Goal: Task Accomplishment & Management: Use online tool/utility

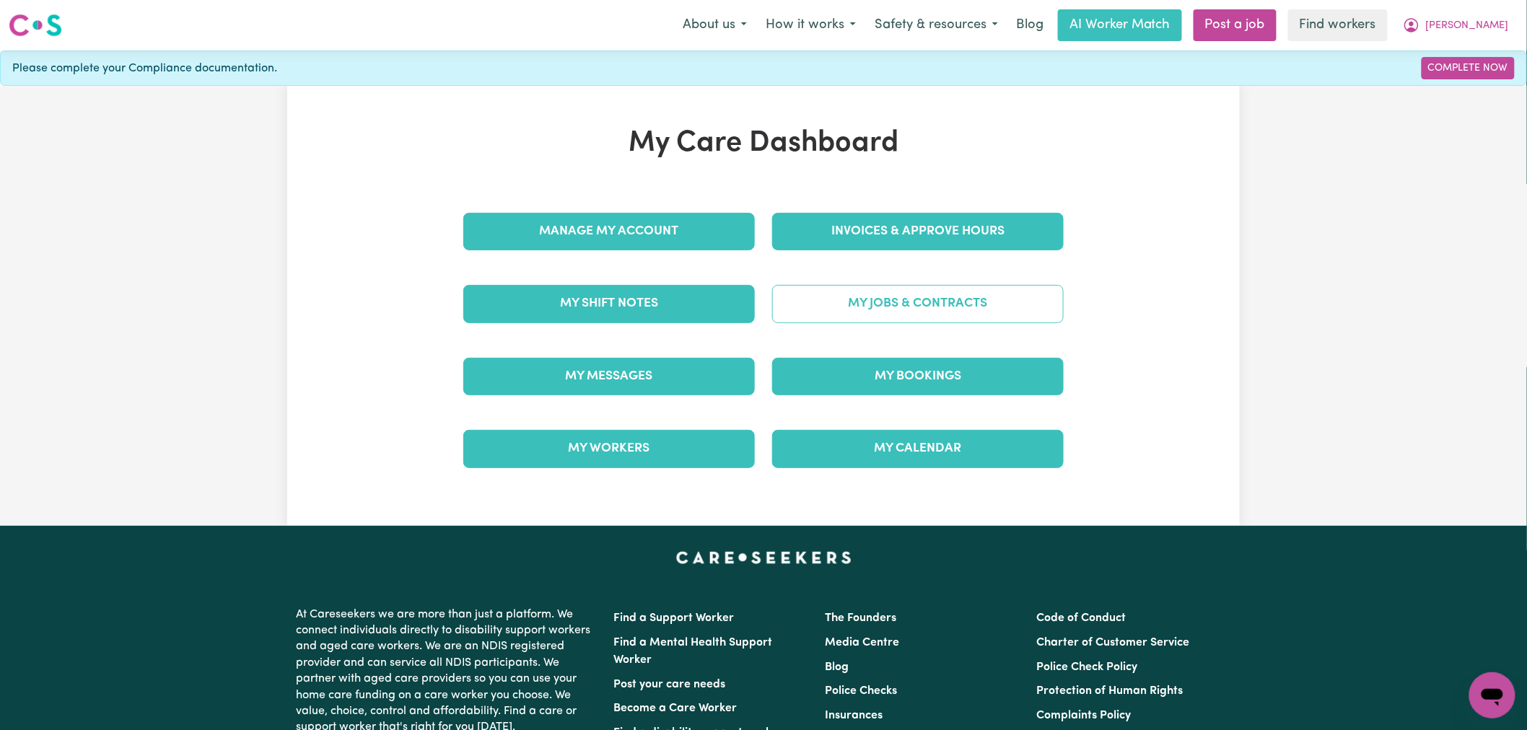
click at [911, 301] on link "My Jobs & Contracts" at bounding box center [917, 304] width 291 height 38
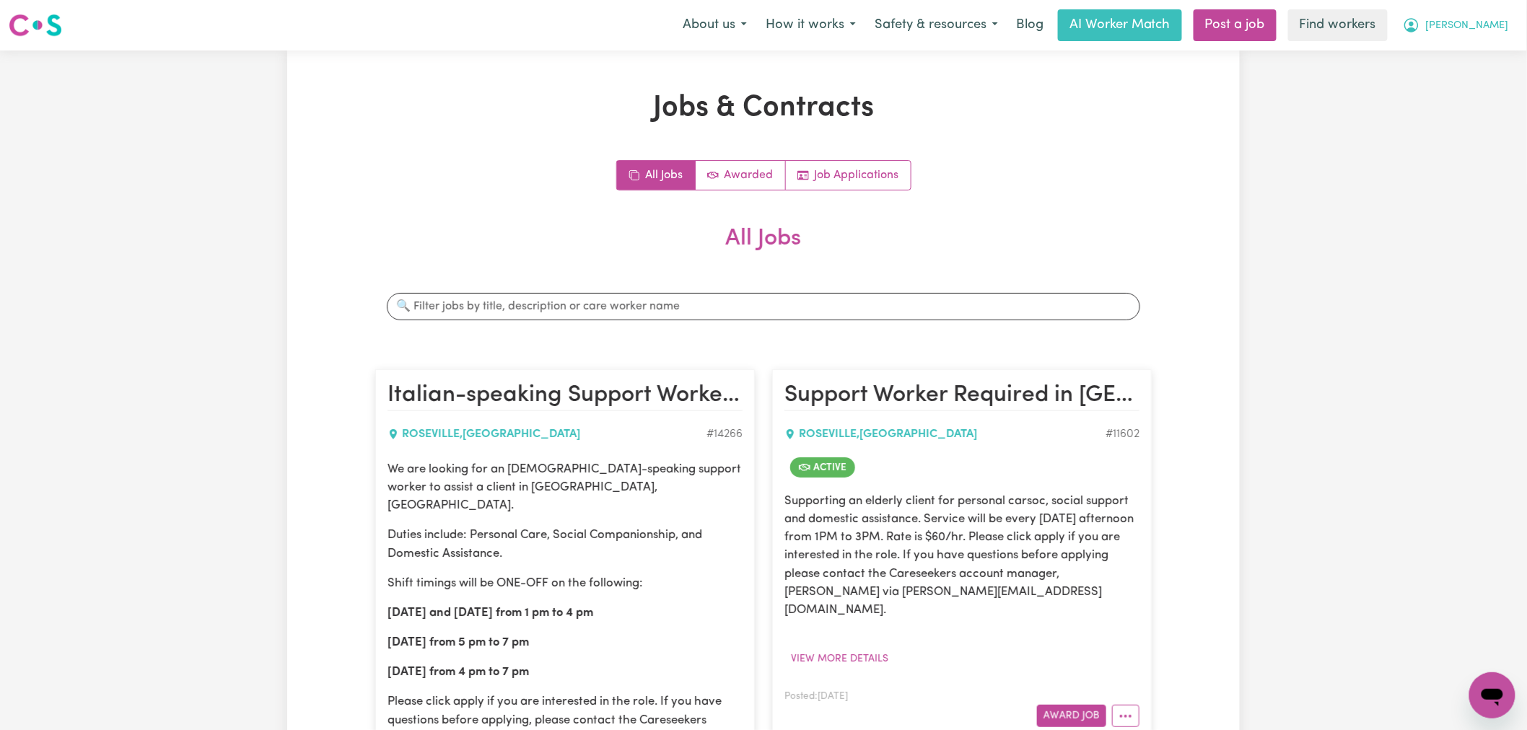
click at [1490, 30] on span "[PERSON_NAME]" at bounding box center [1467, 26] width 83 height 16
click at [1488, 61] on link "My Dashboard" at bounding box center [1460, 56] width 114 height 27
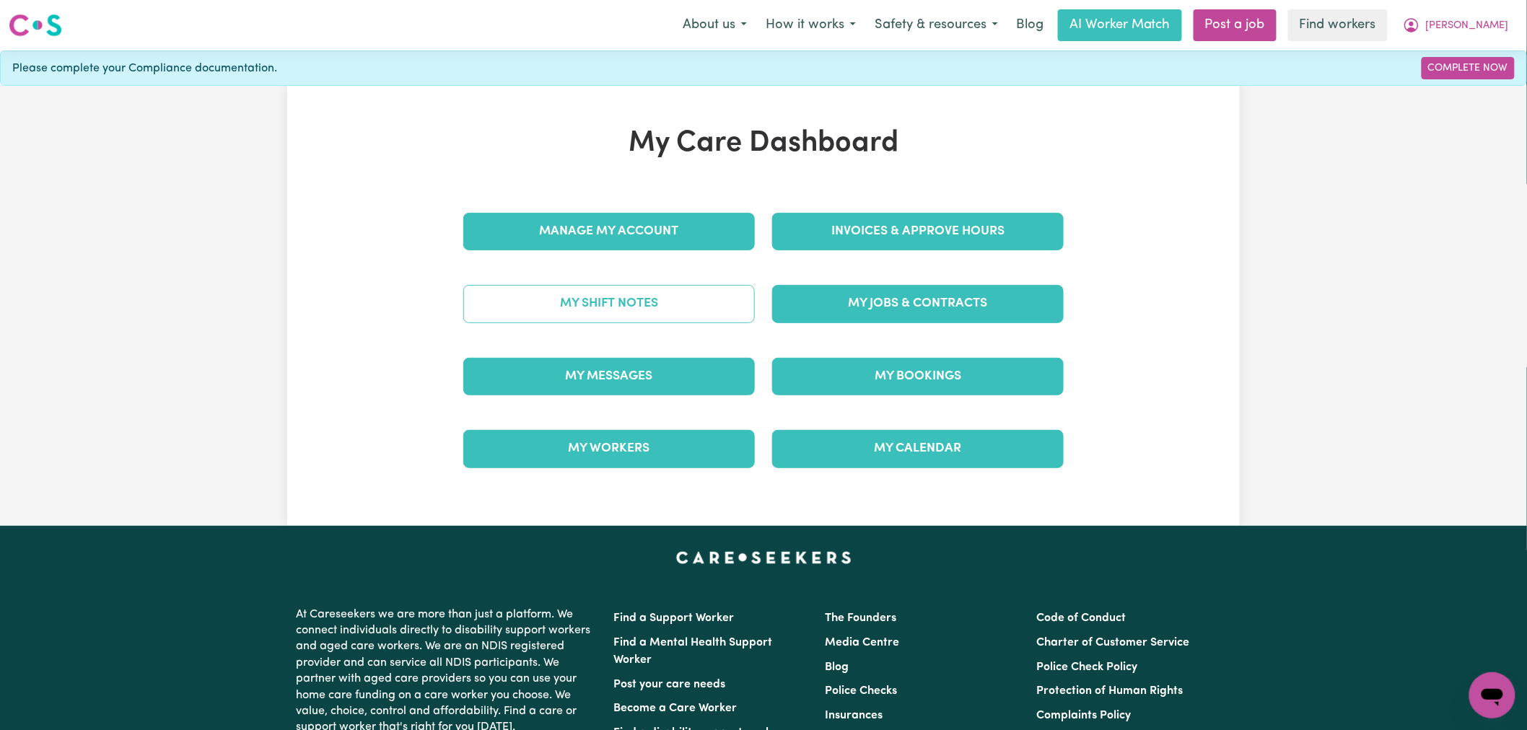
click at [682, 315] on link "My Shift Notes" at bounding box center [608, 304] width 291 height 38
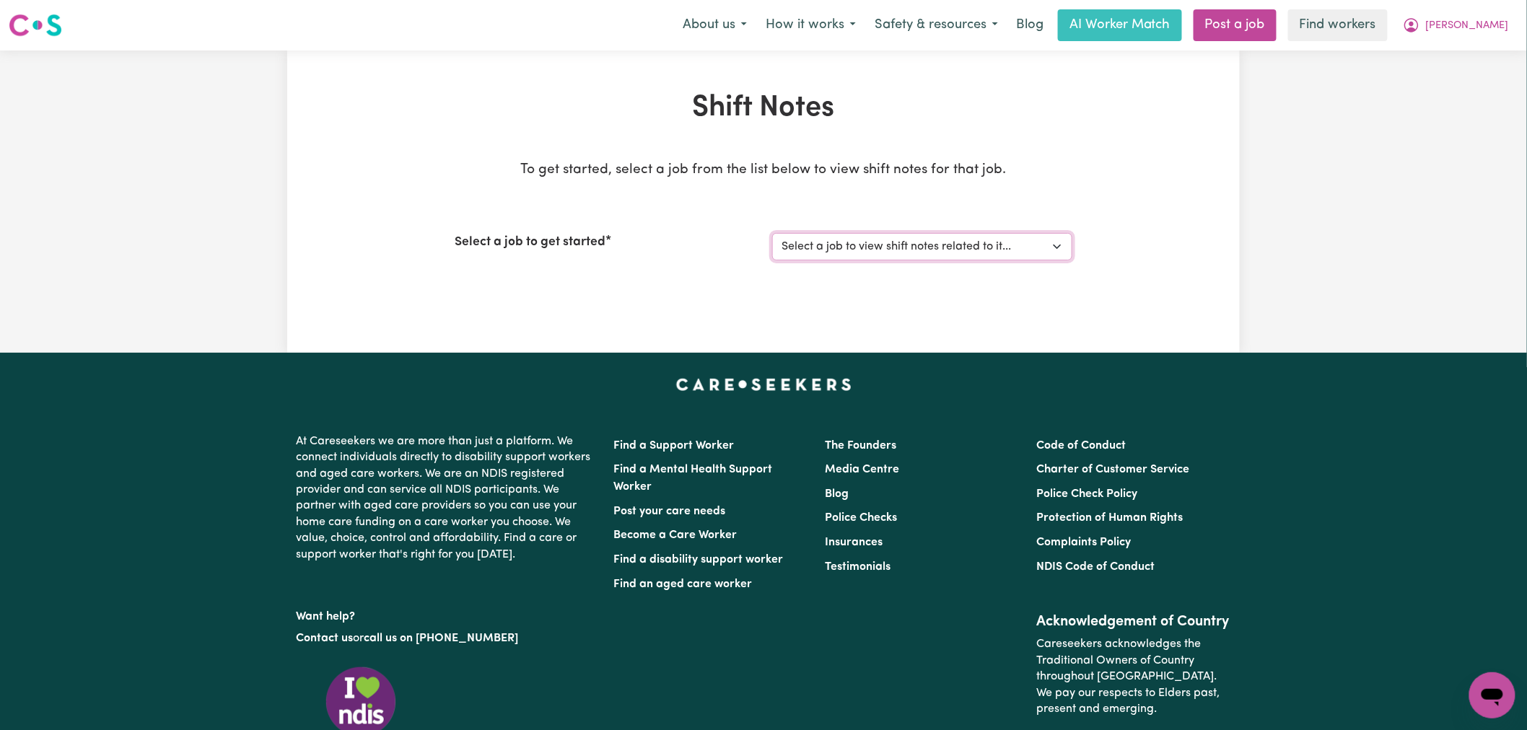
click at [840, 250] on select "Select a job to view shift notes related to it... [[PERSON_NAME] ] Support Work…" at bounding box center [922, 246] width 300 height 27
select select "11602"
click at [772, 233] on select "Select a job to view shift notes related to it... [[PERSON_NAME] ] Support Work…" at bounding box center [922, 246] width 300 height 27
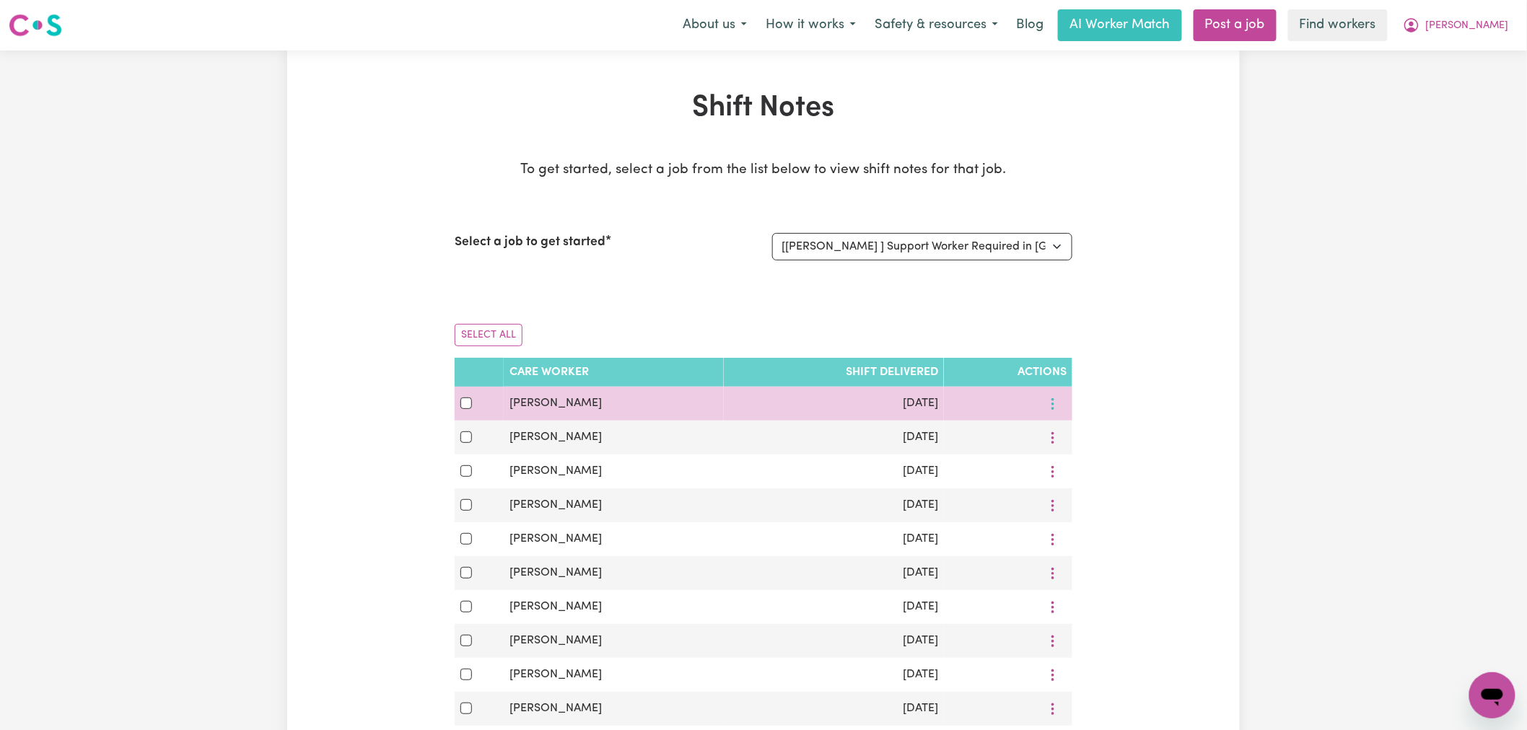
click at [1053, 406] on button "More options" at bounding box center [1052, 403] width 27 height 22
click at [1079, 431] on span "View Shift Note" at bounding box center [1106, 437] width 79 height 12
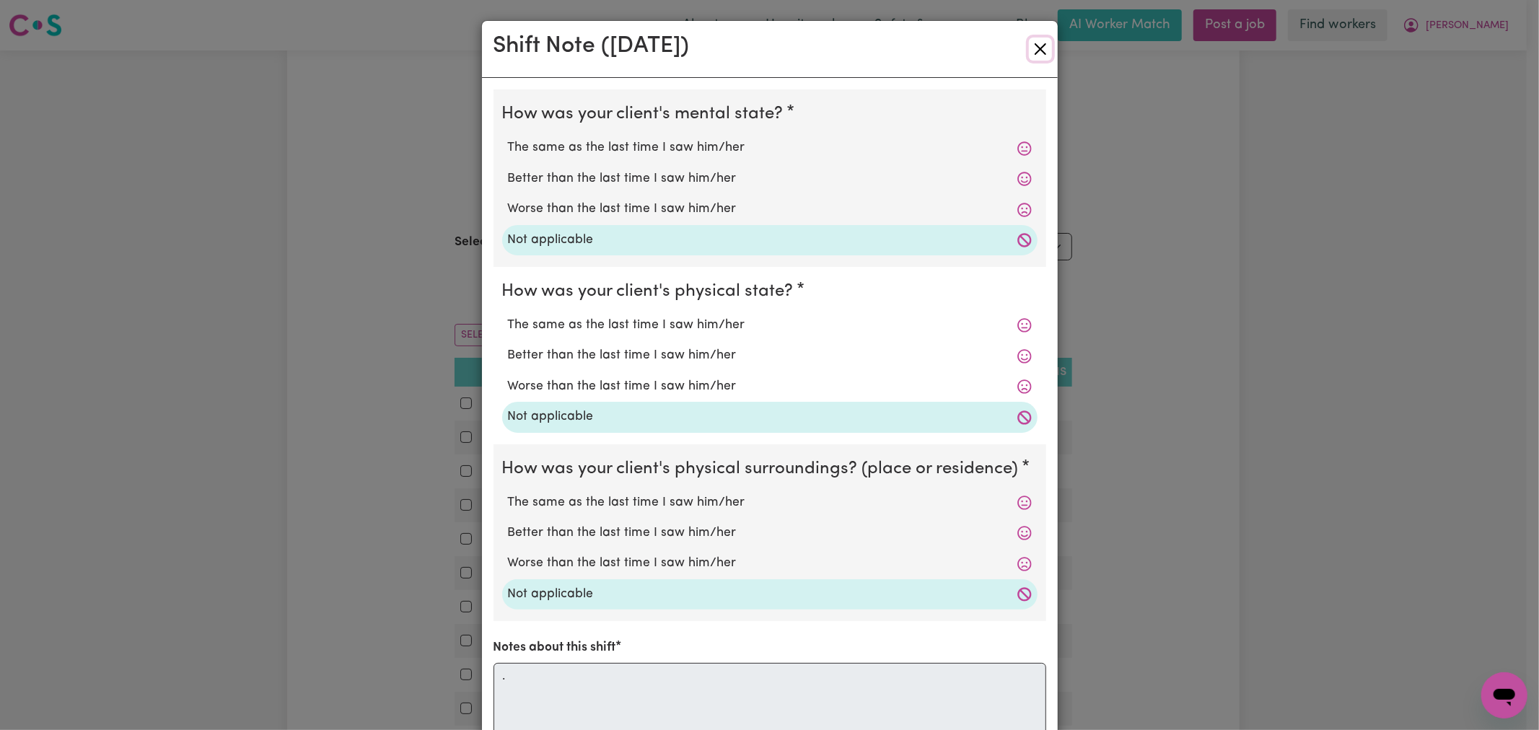
click at [1032, 39] on button "Close" at bounding box center [1040, 49] width 23 height 23
